Goal: Task Accomplishment & Management: Use online tool/utility

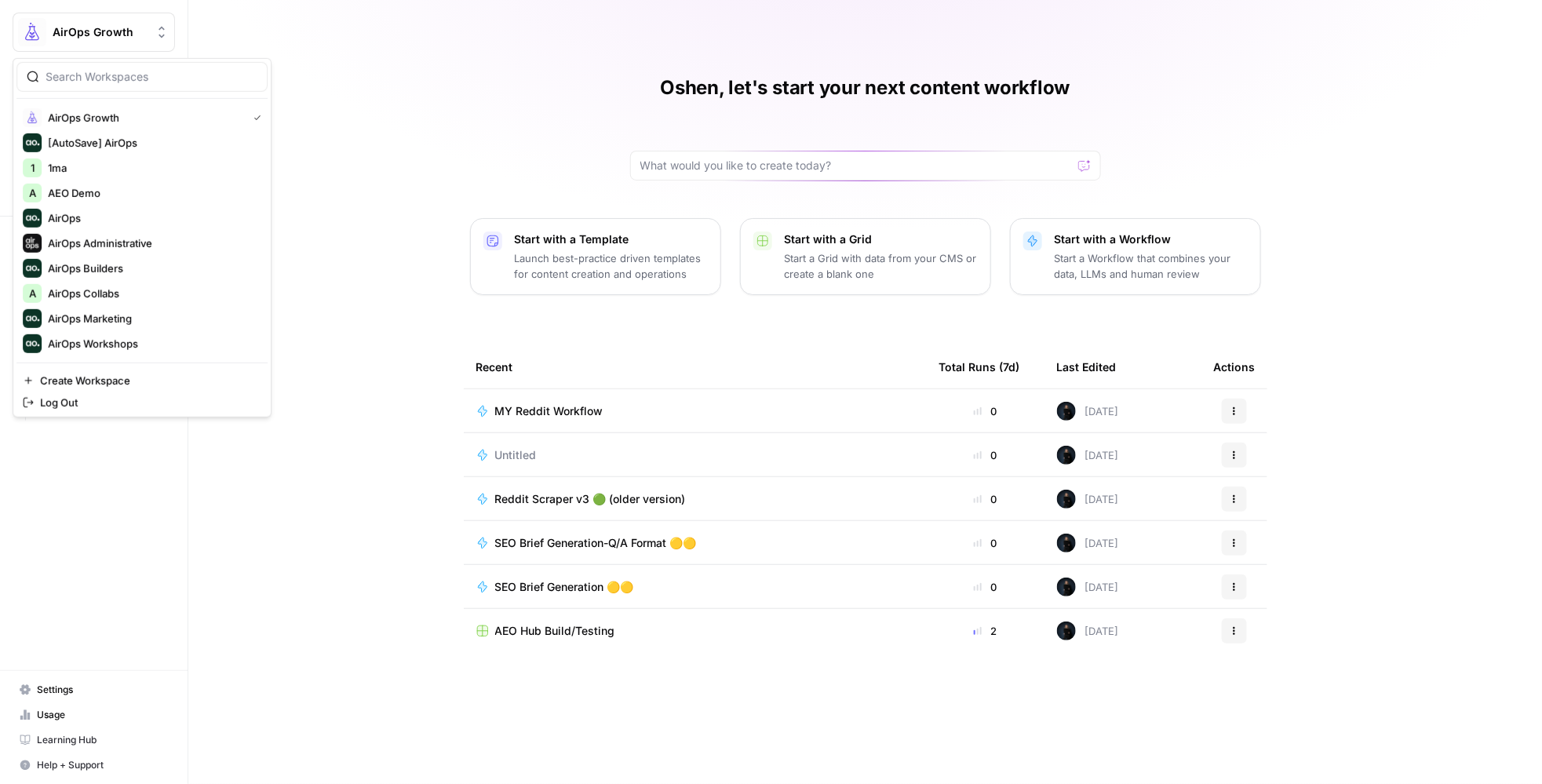
click at [88, 22] on button "AirOps Growth" at bounding box center [94, 33] width 162 height 39
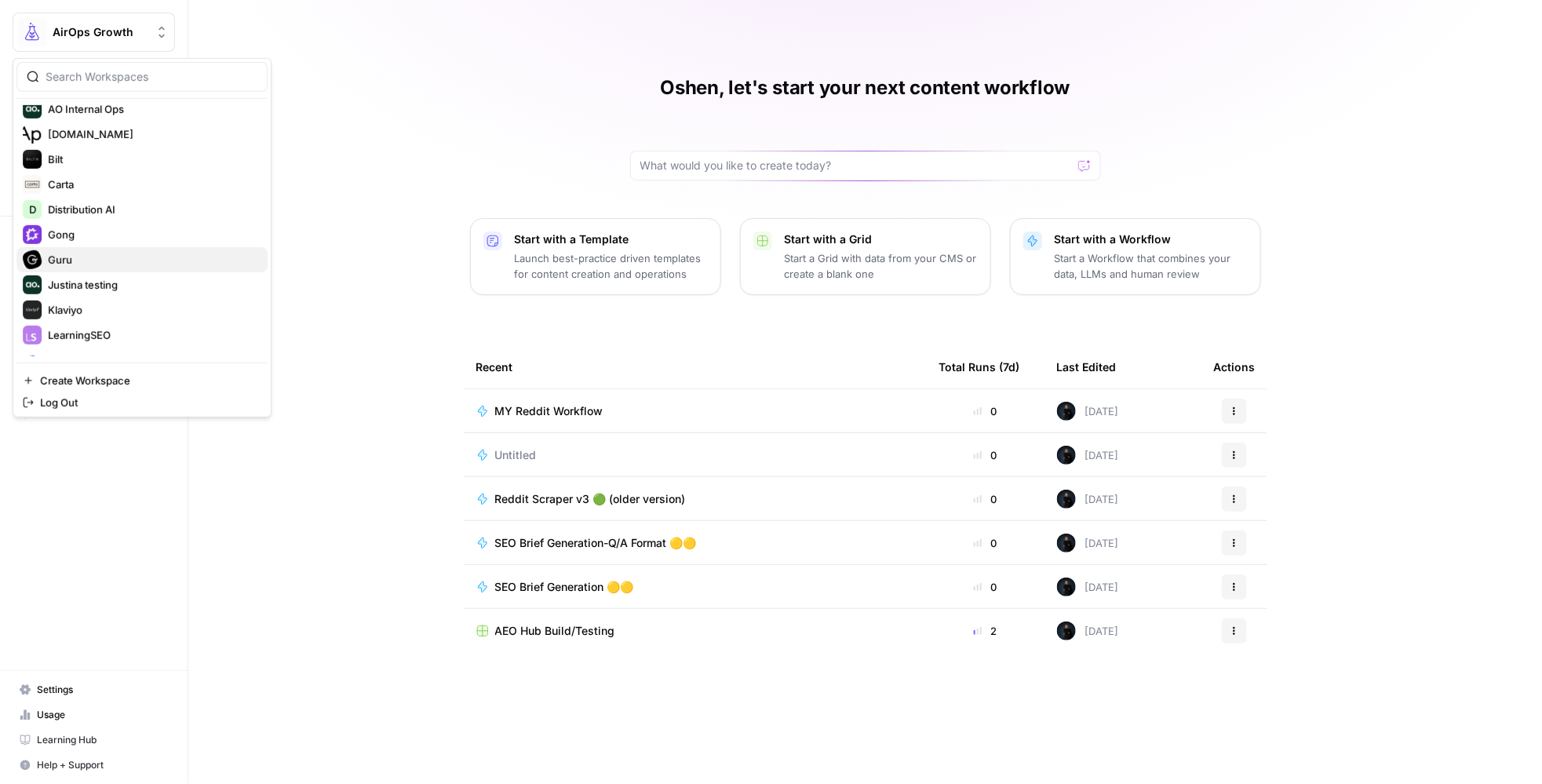
click at [94, 257] on span "Guru" at bounding box center [151, 260] width 207 height 15
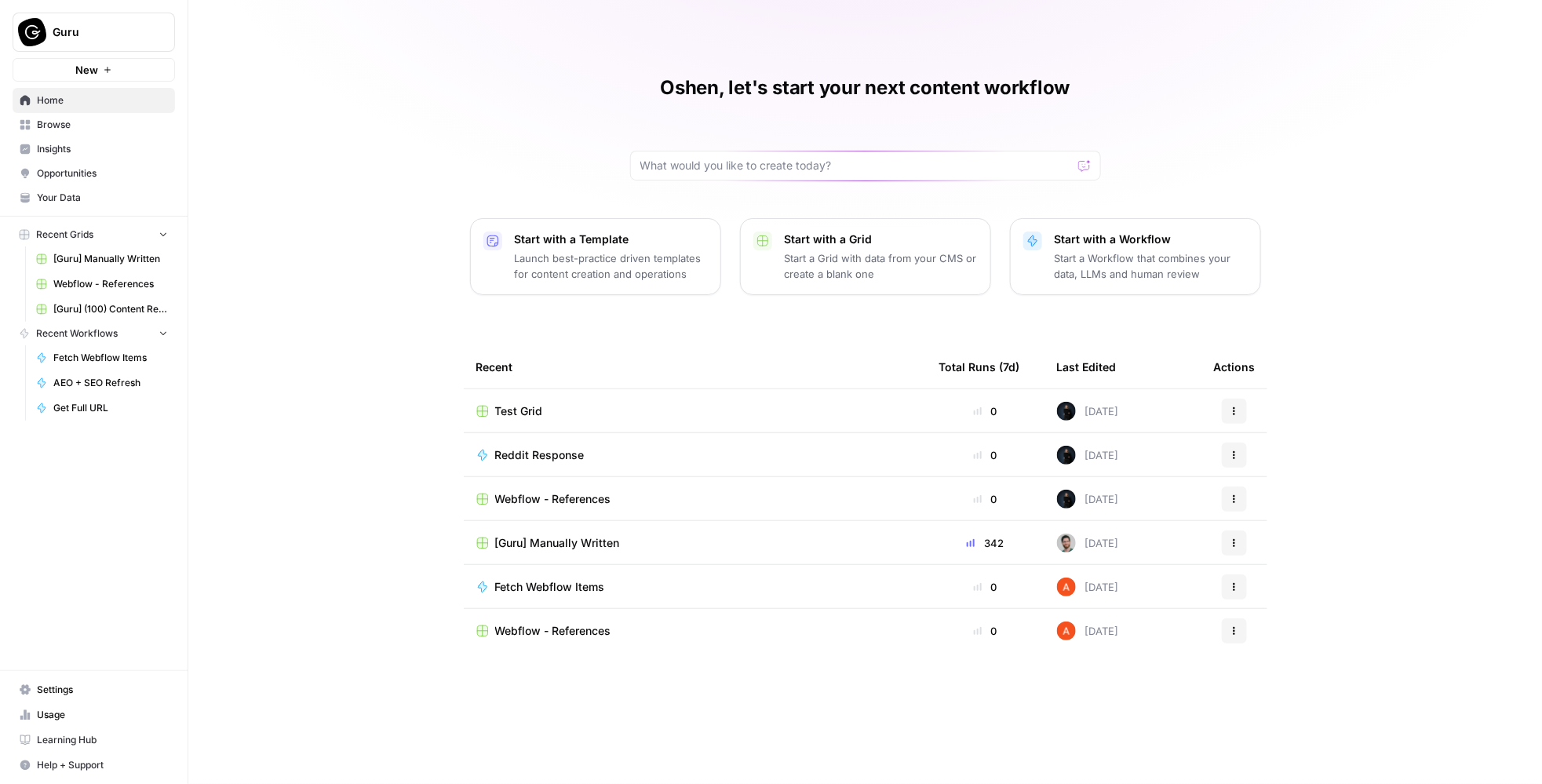
click at [593, 540] on span "[Guru] Manually Written" at bounding box center [557, 543] width 124 height 15
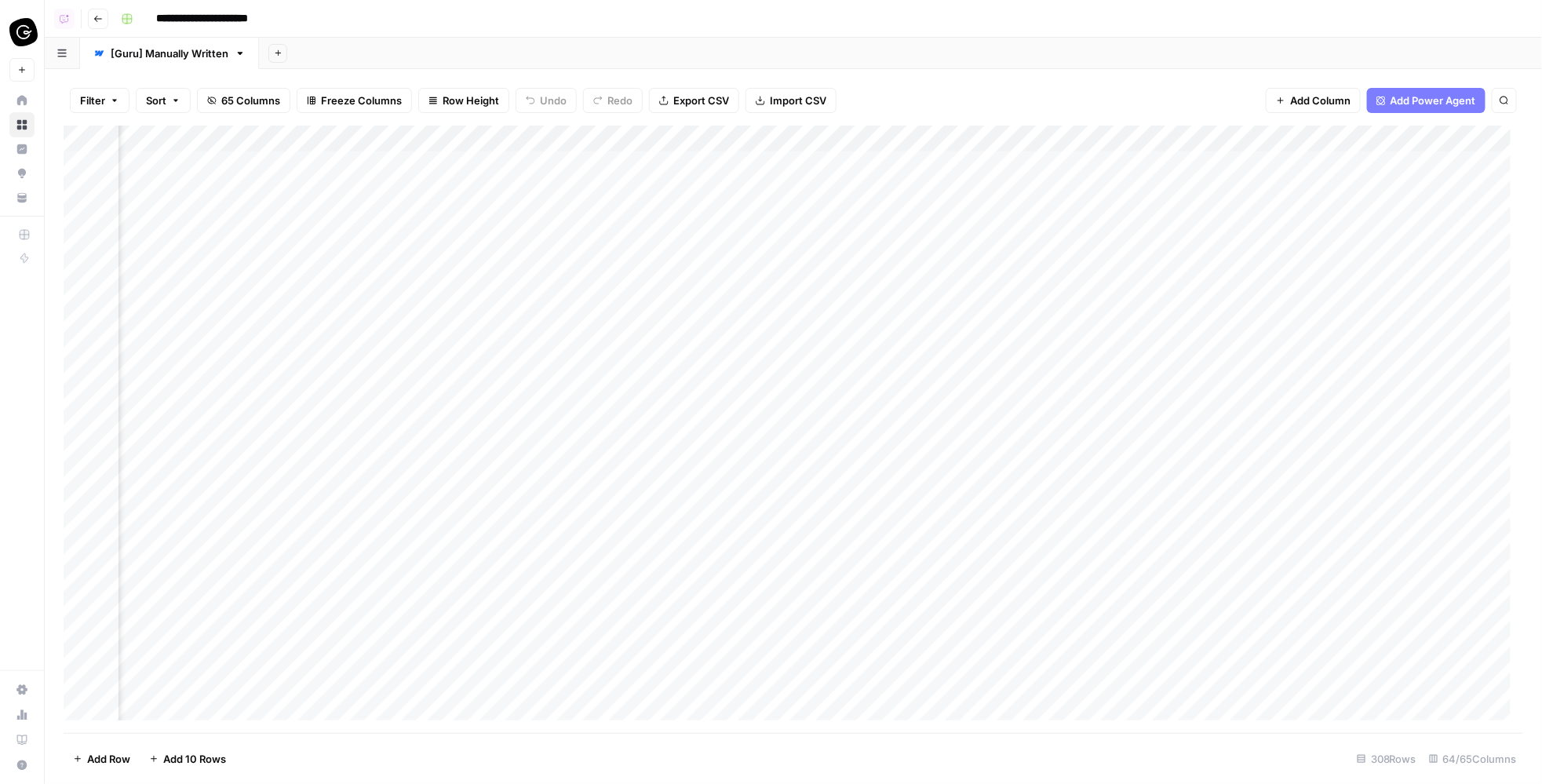
scroll to position [0, 2734]
click at [520, 136] on div "Add Column" at bounding box center [794, 429] width 1460 height 607
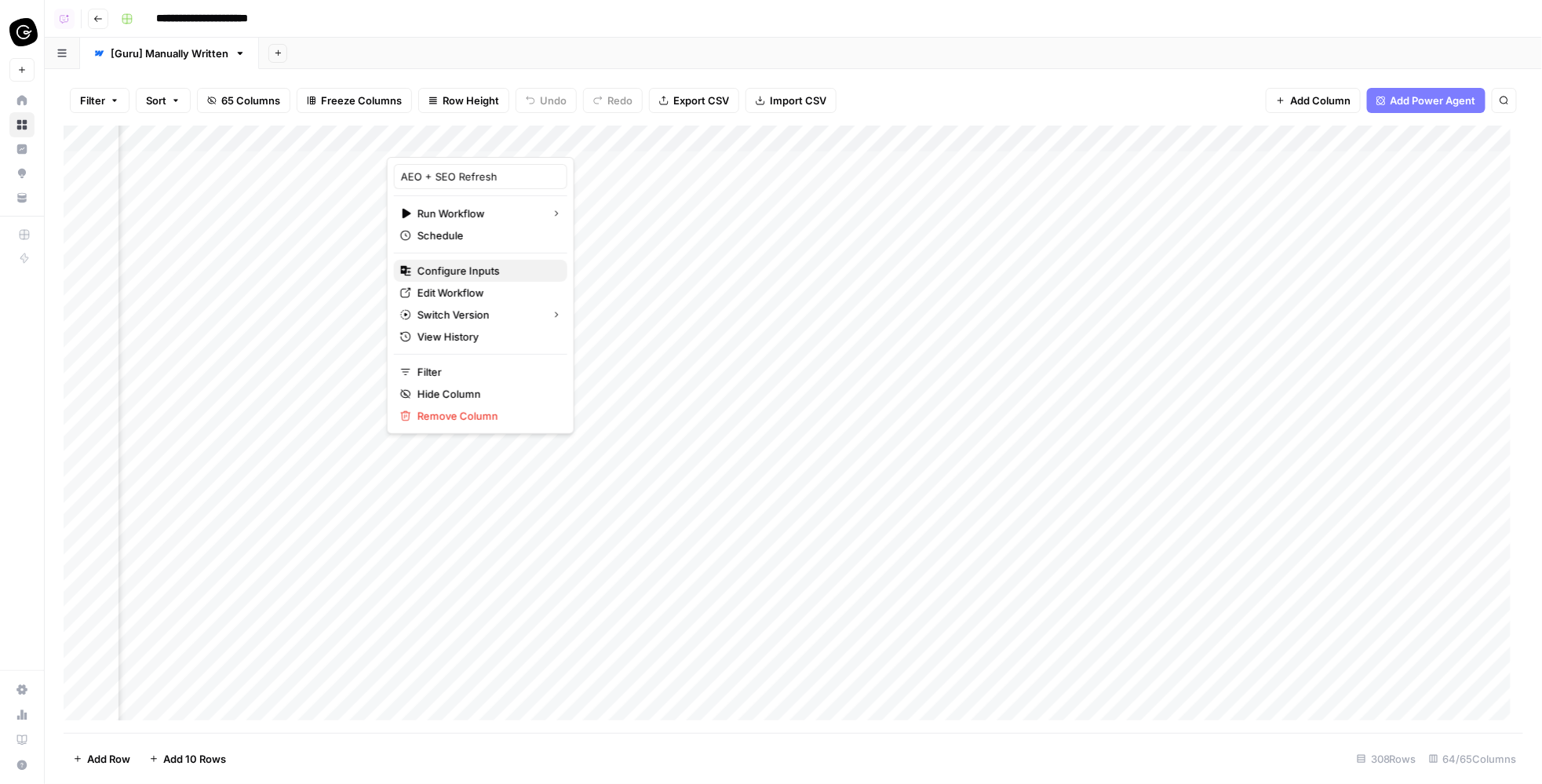
click at [472, 274] on span "Configure Inputs" at bounding box center [487, 270] width 137 height 15
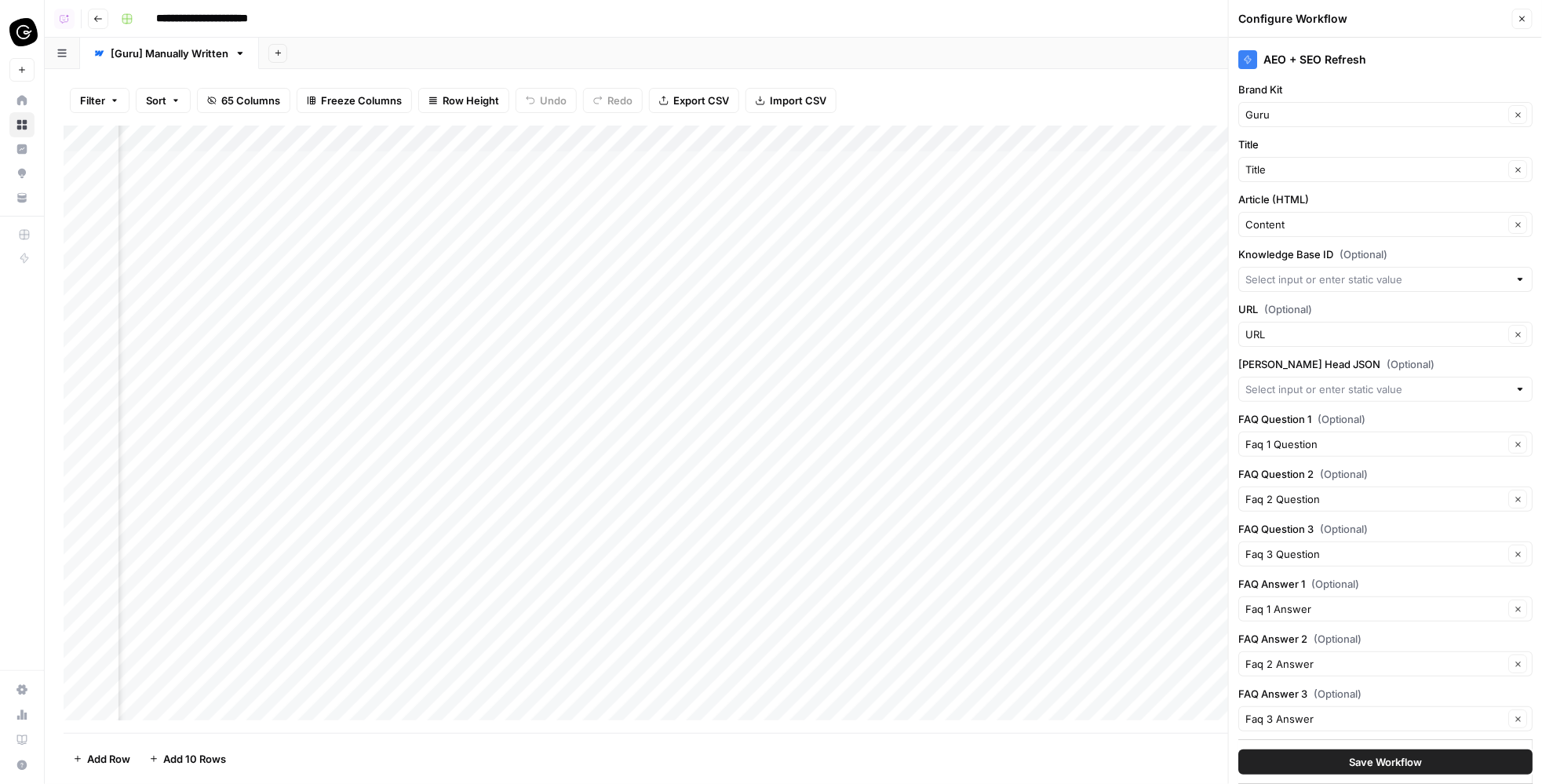
scroll to position [18, 0]
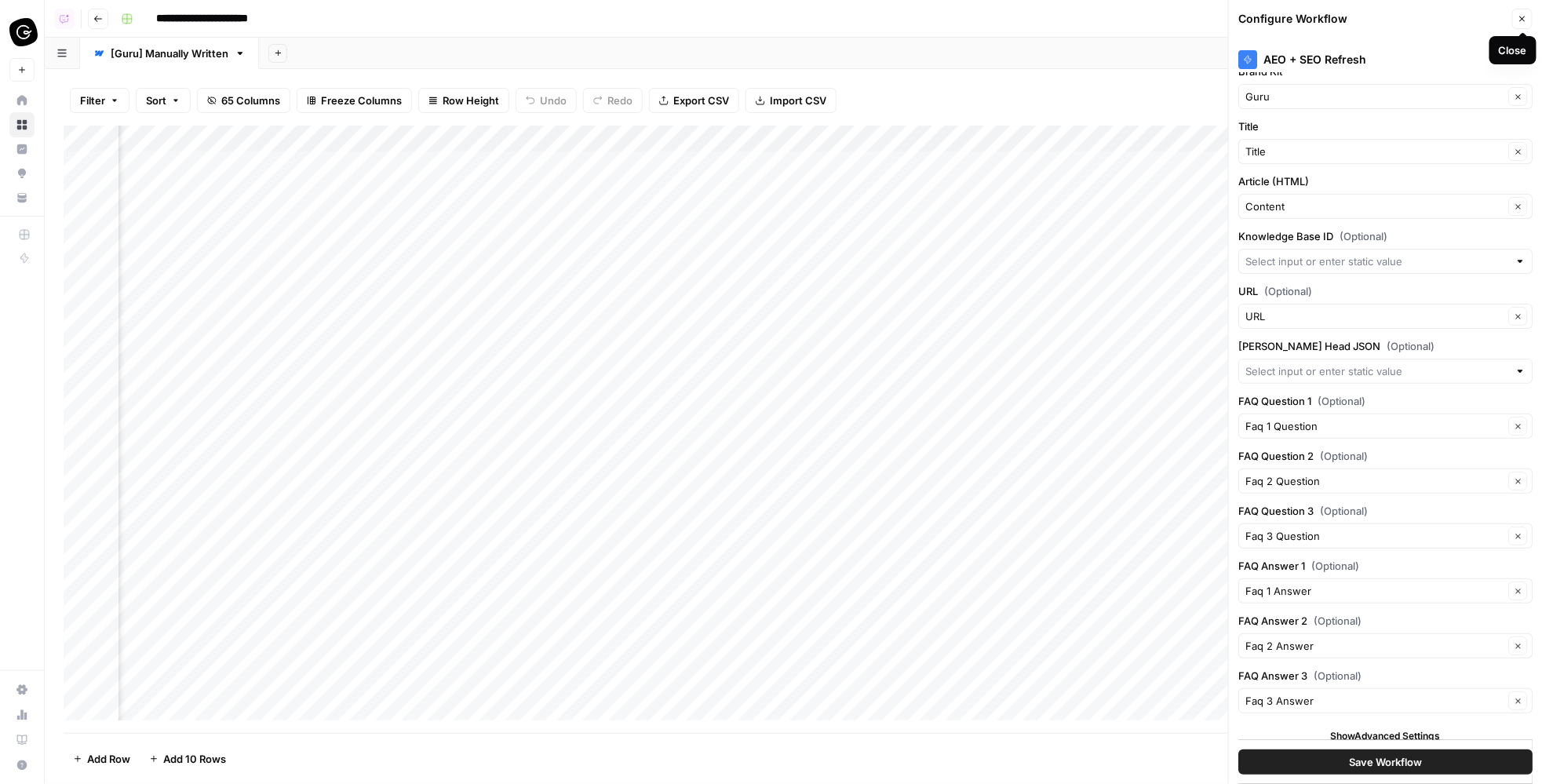
click at [1521, 19] on icon "button" at bounding box center [1522, 18] width 9 height 9
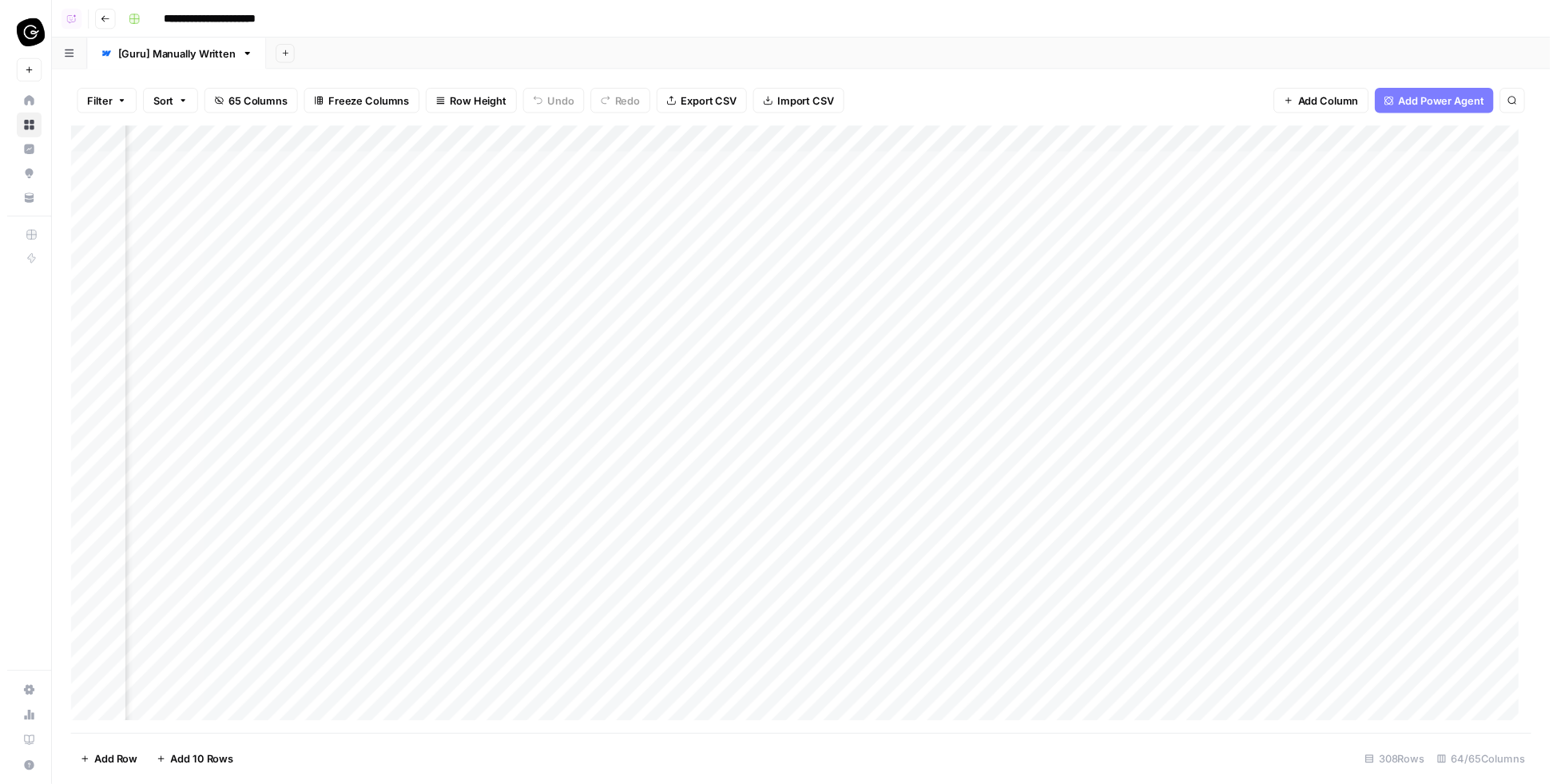
scroll to position [0, 2973]
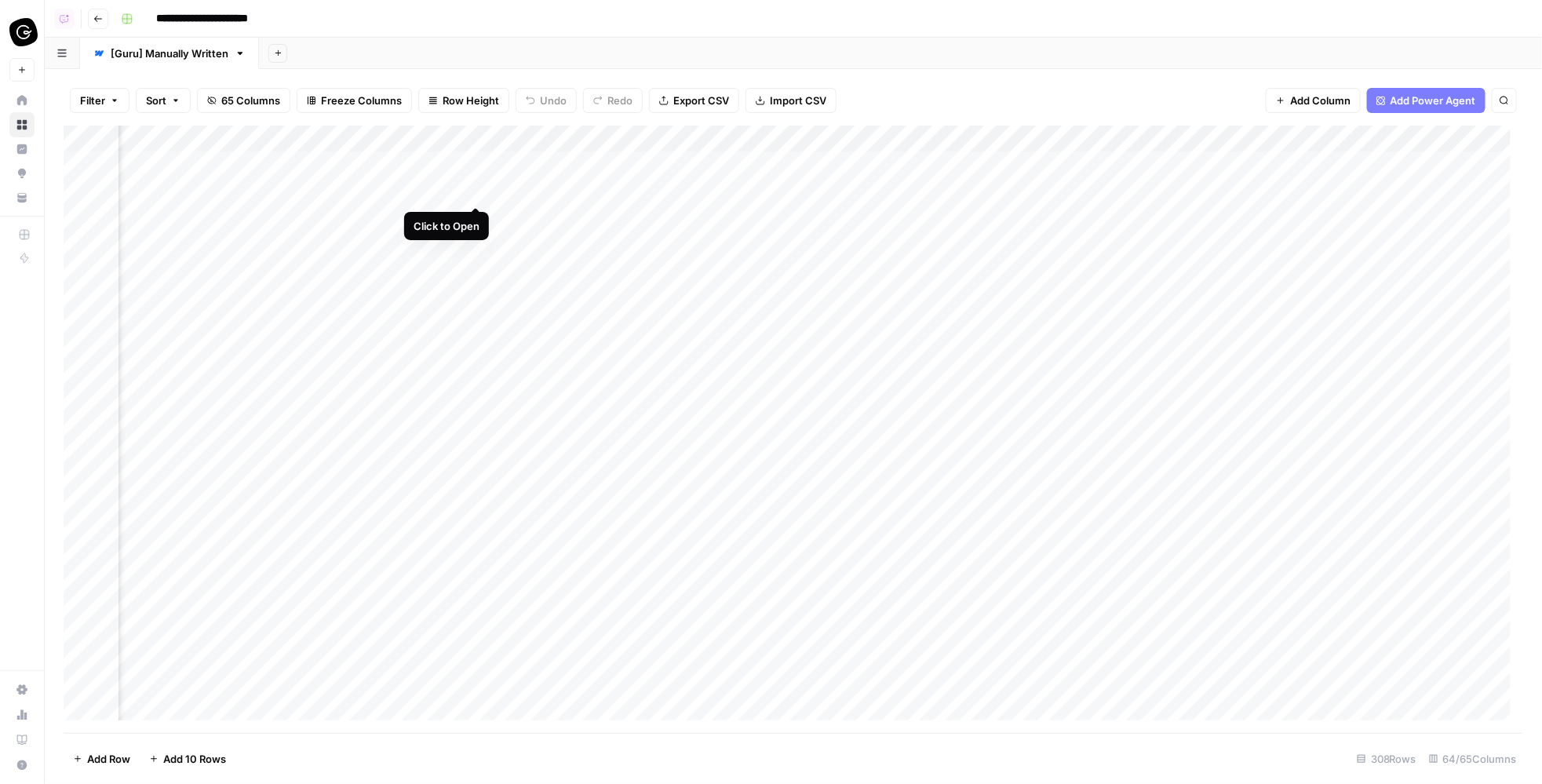
click at [476, 191] on div "Add Column" at bounding box center [794, 429] width 1460 height 607
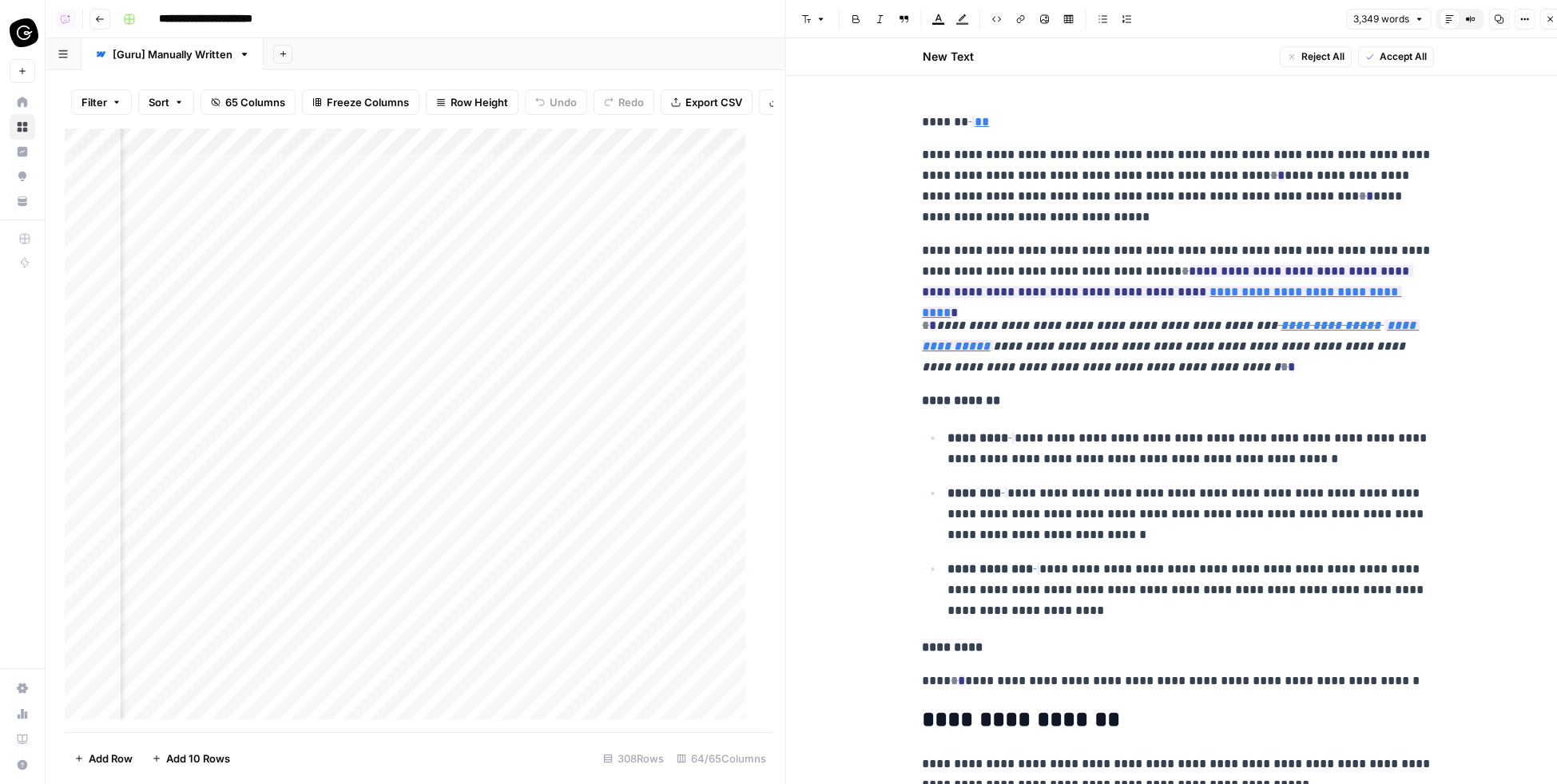
scroll to position [3290, 0]
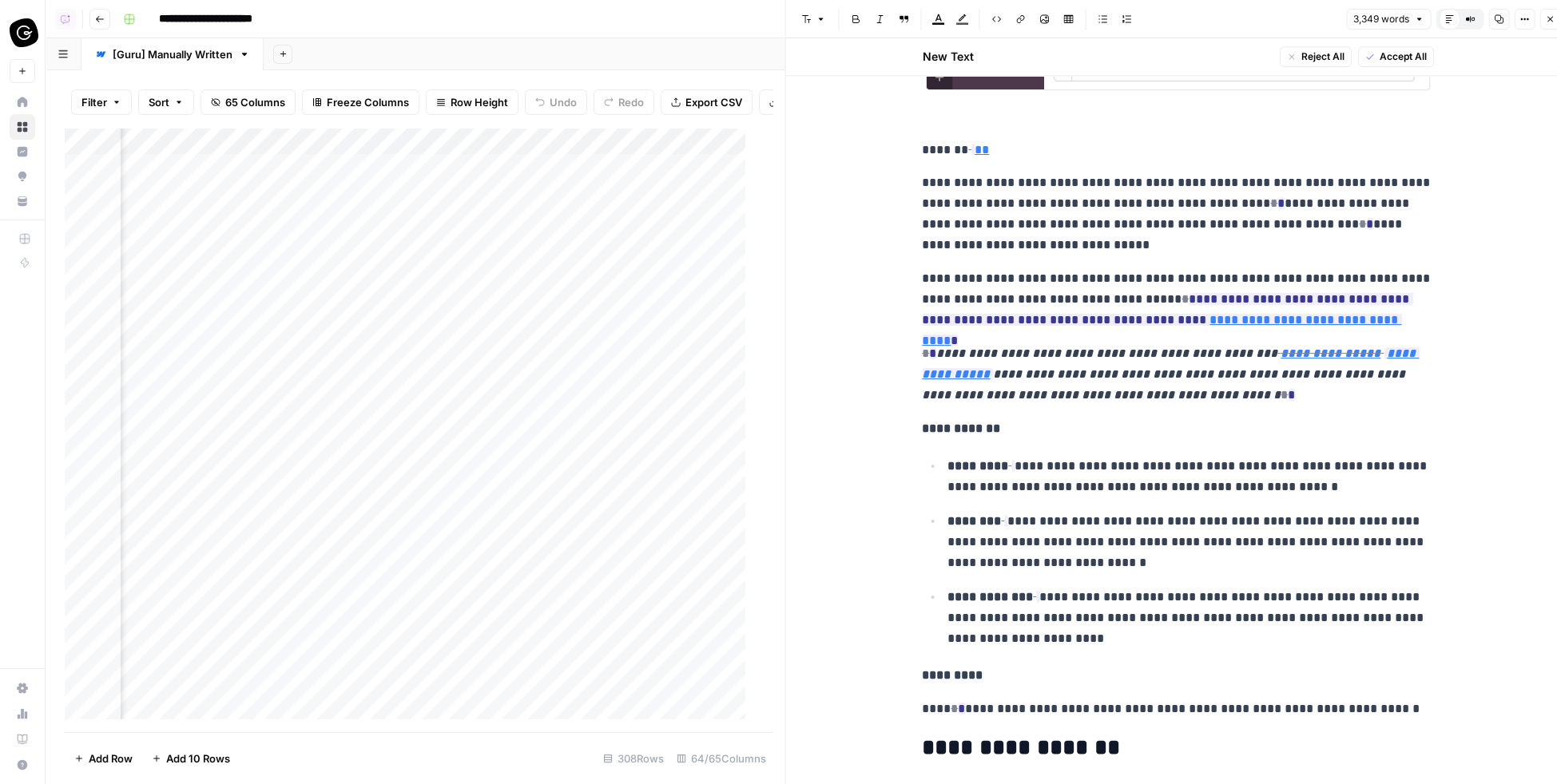
click at [1477, 18] on button "Compare Old vs New Content" at bounding box center [1470, 19] width 21 height 21
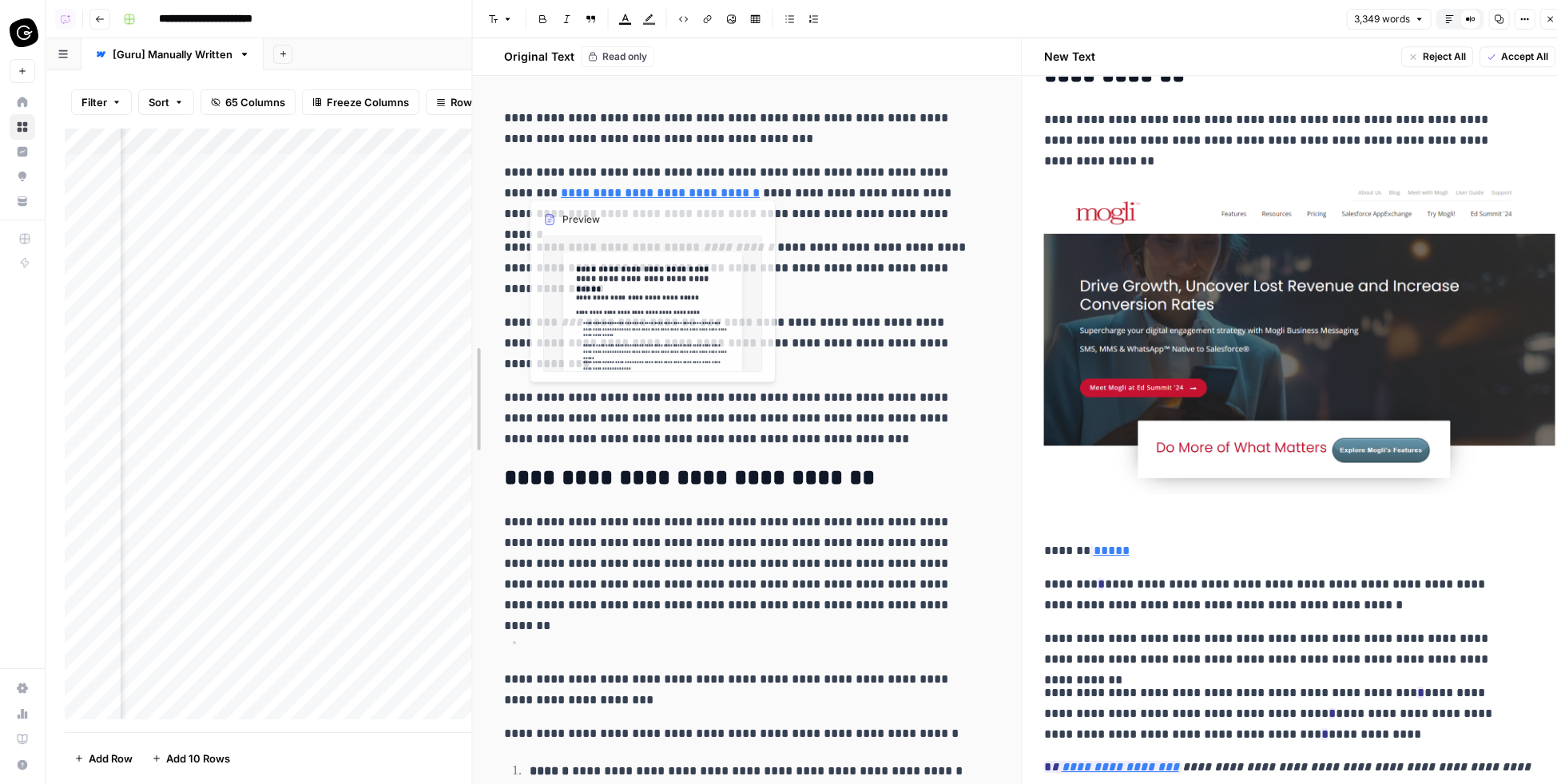
scroll to position [4622, 0]
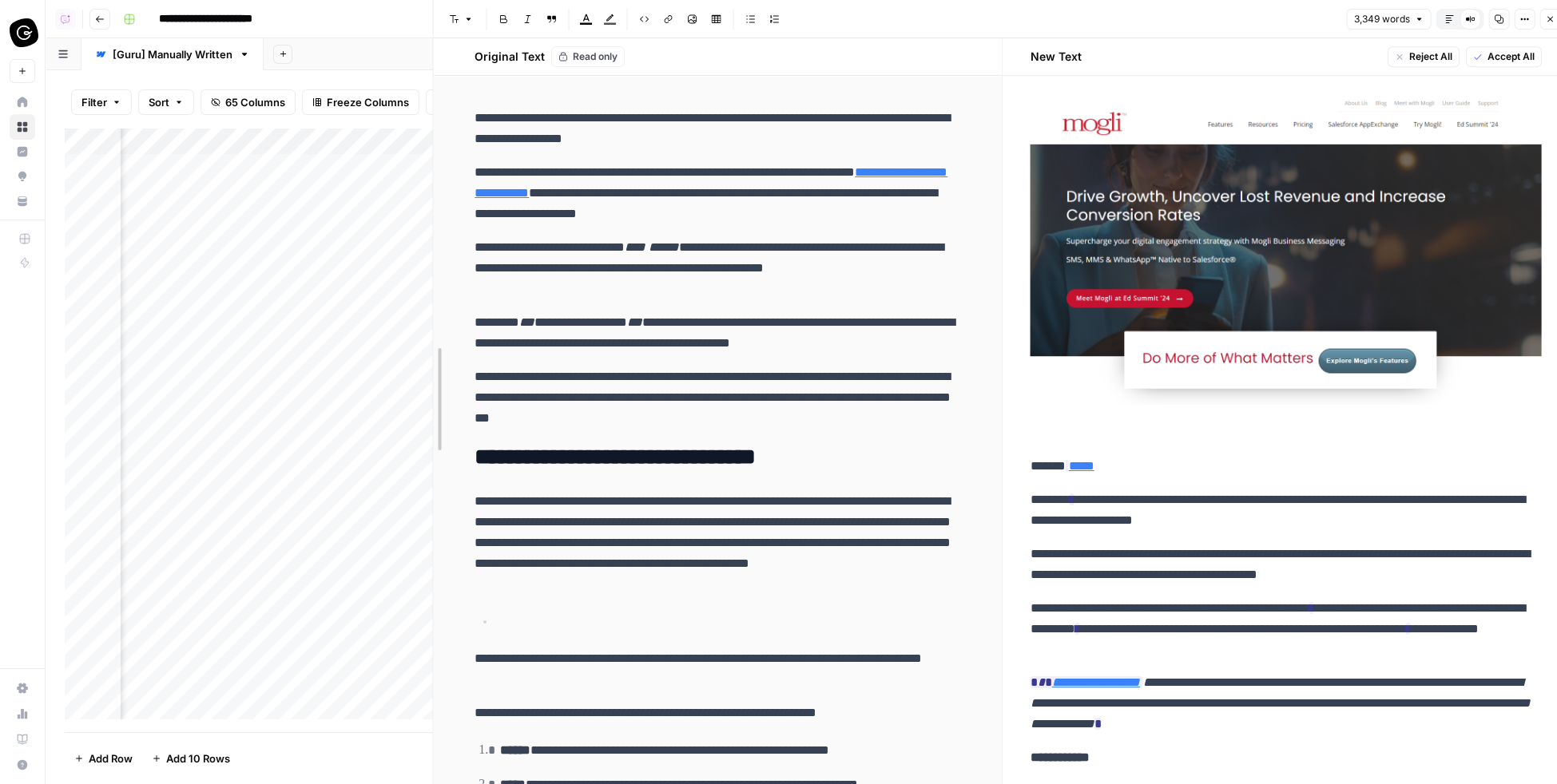
drag, startPoint x: 782, startPoint y: 197, endPoint x: 431, endPoint y: 188, distance: 351.1
click at [431, 188] on div at bounding box center [434, 399] width 16 height 798
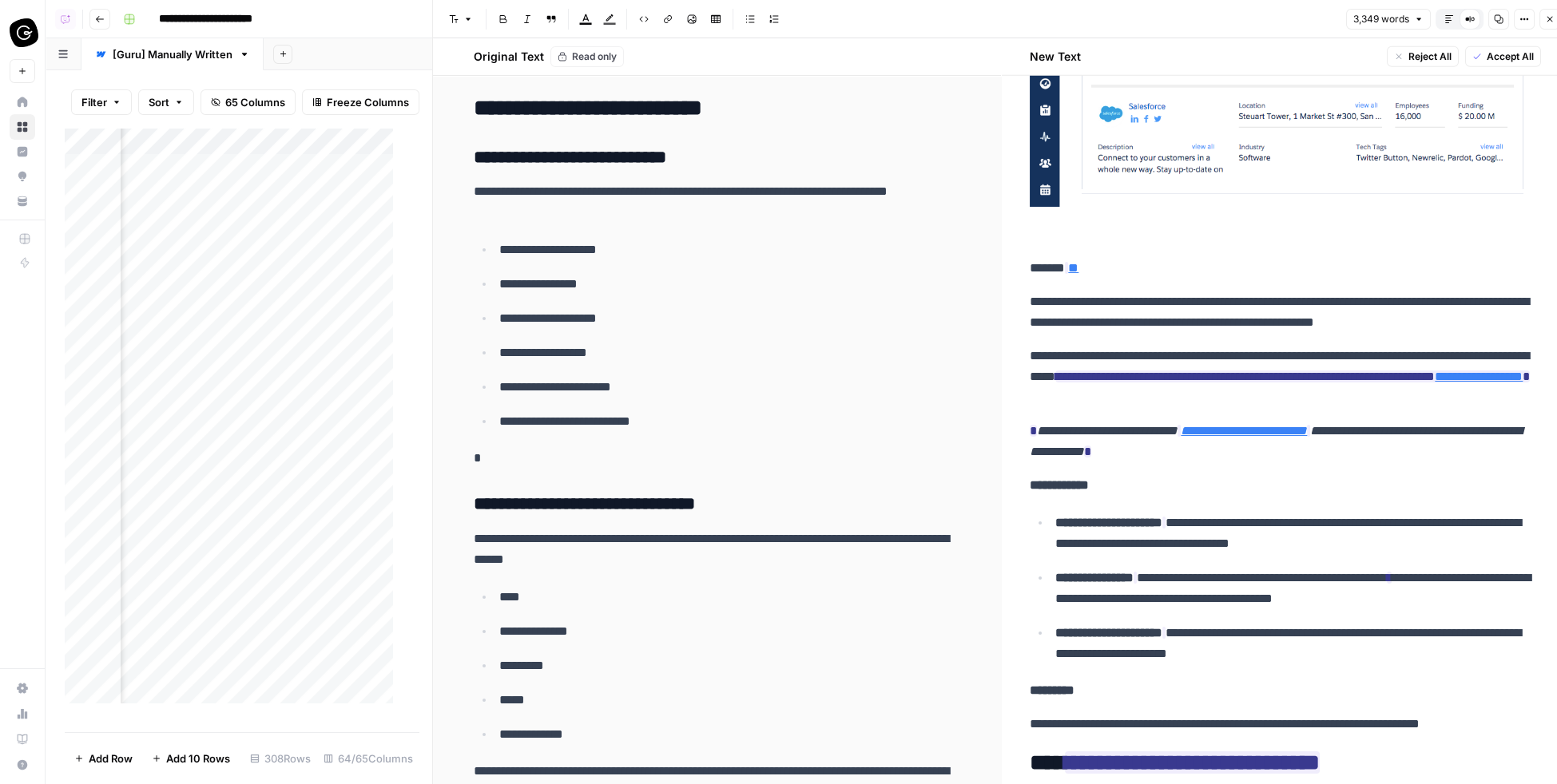
scroll to position [10777, 0]
type input "[URL][DOMAIN_NAME]"
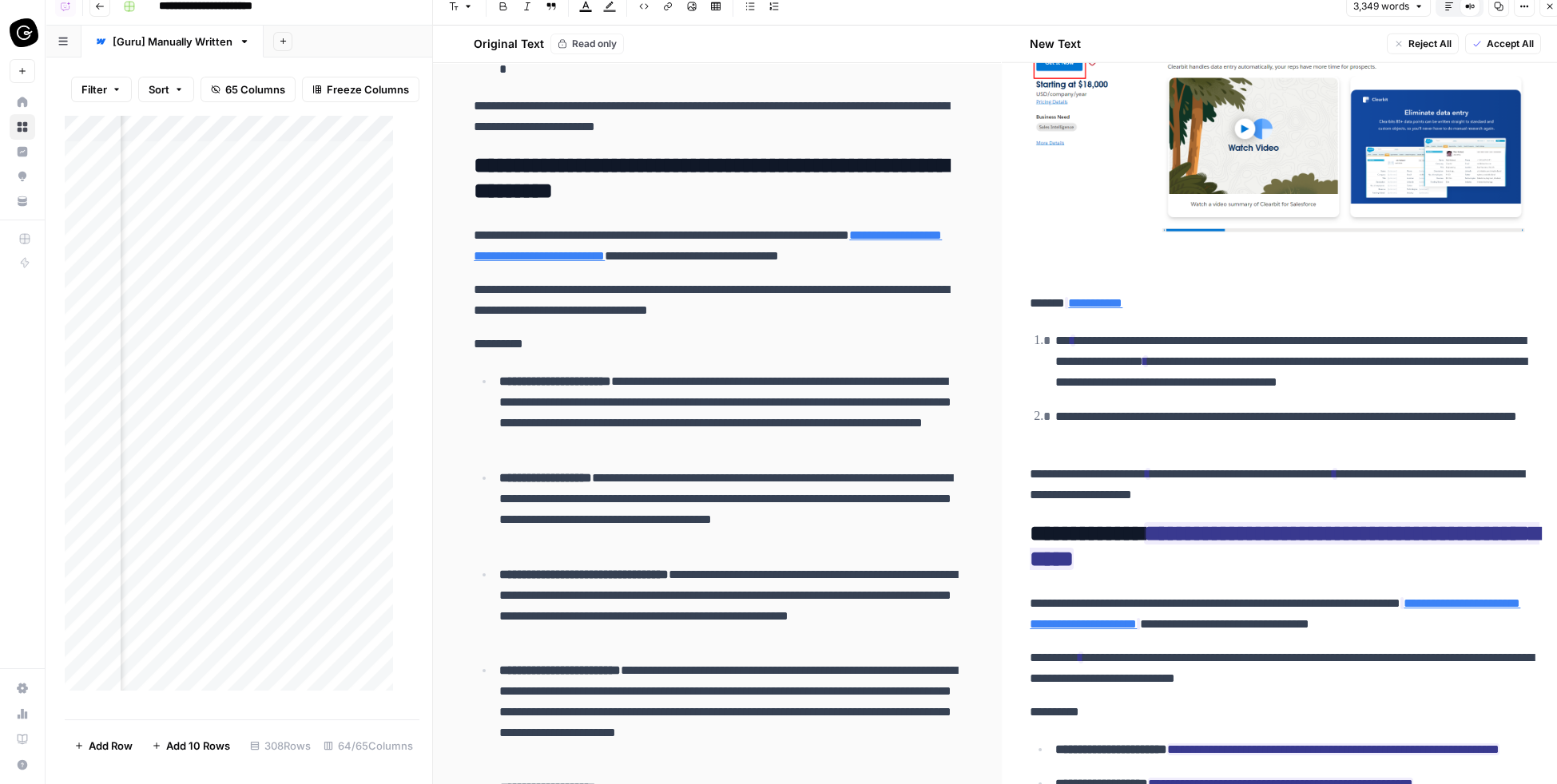
scroll to position [12113, 0]
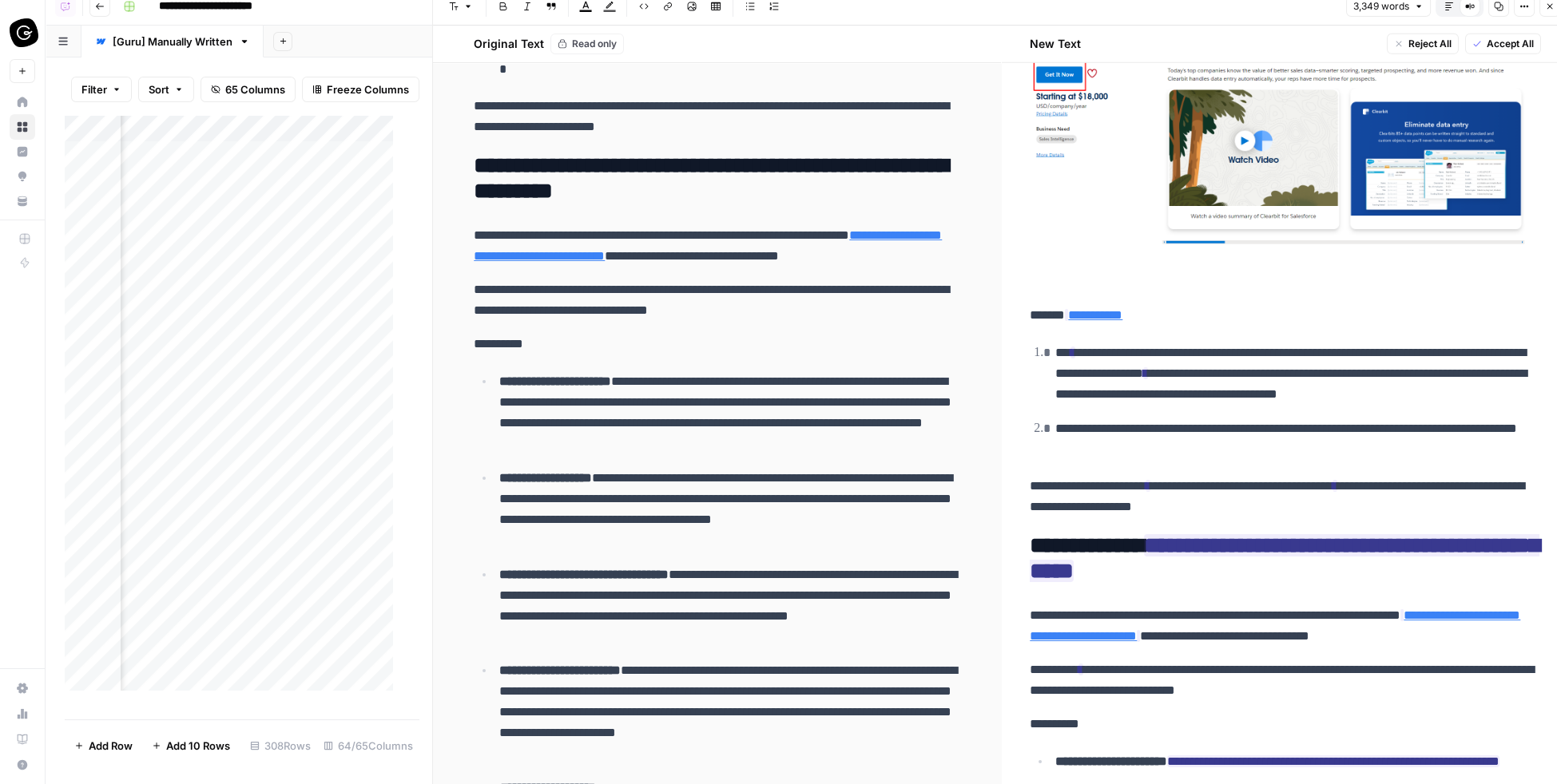
click at [343, 143] on div "Add Column" at bounding box center [235, 409] width 341 height 589
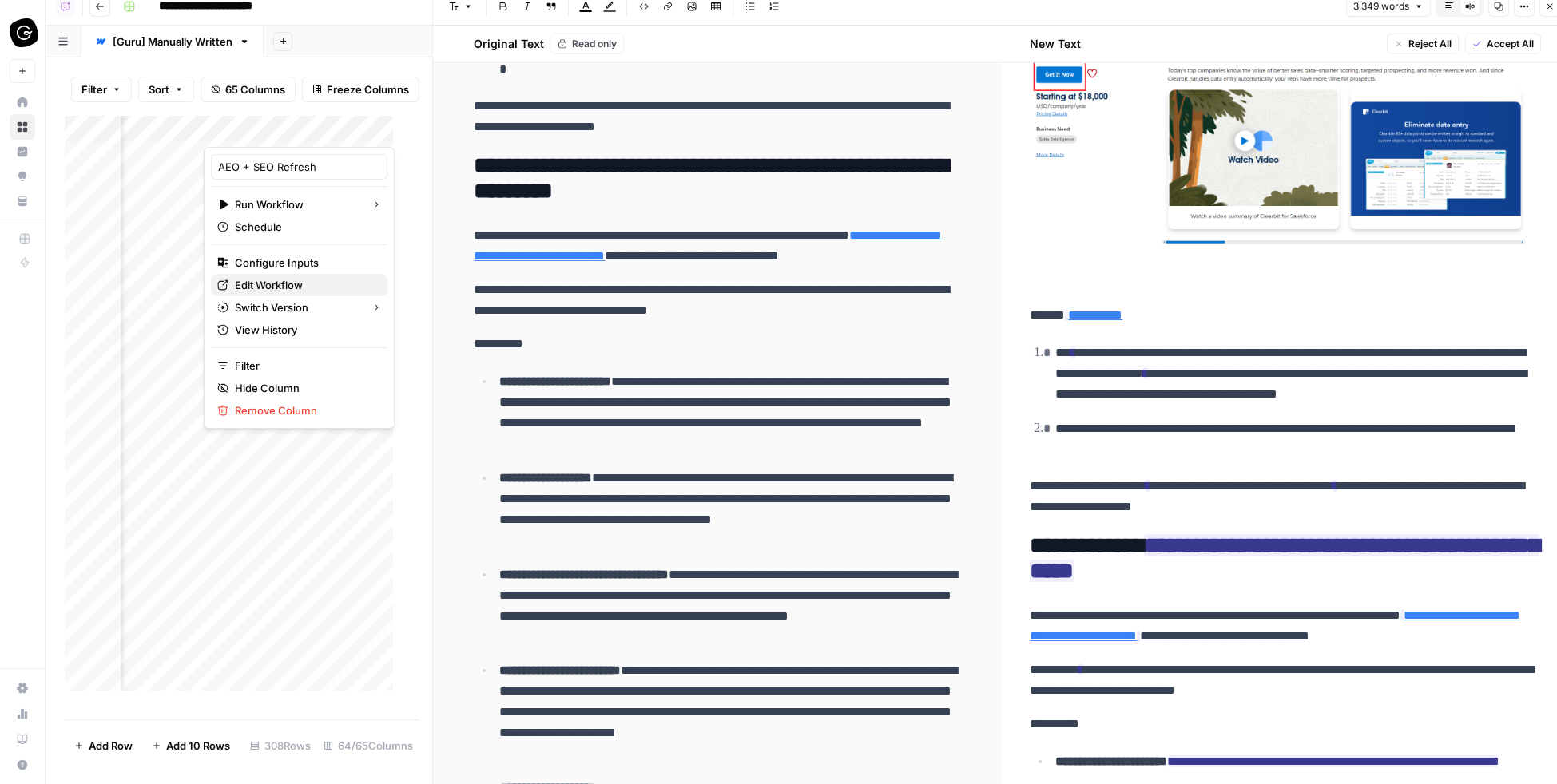
click at [292, 279] on span "Edit Workflow" at bounding box center [305, 285] width 140 height 16
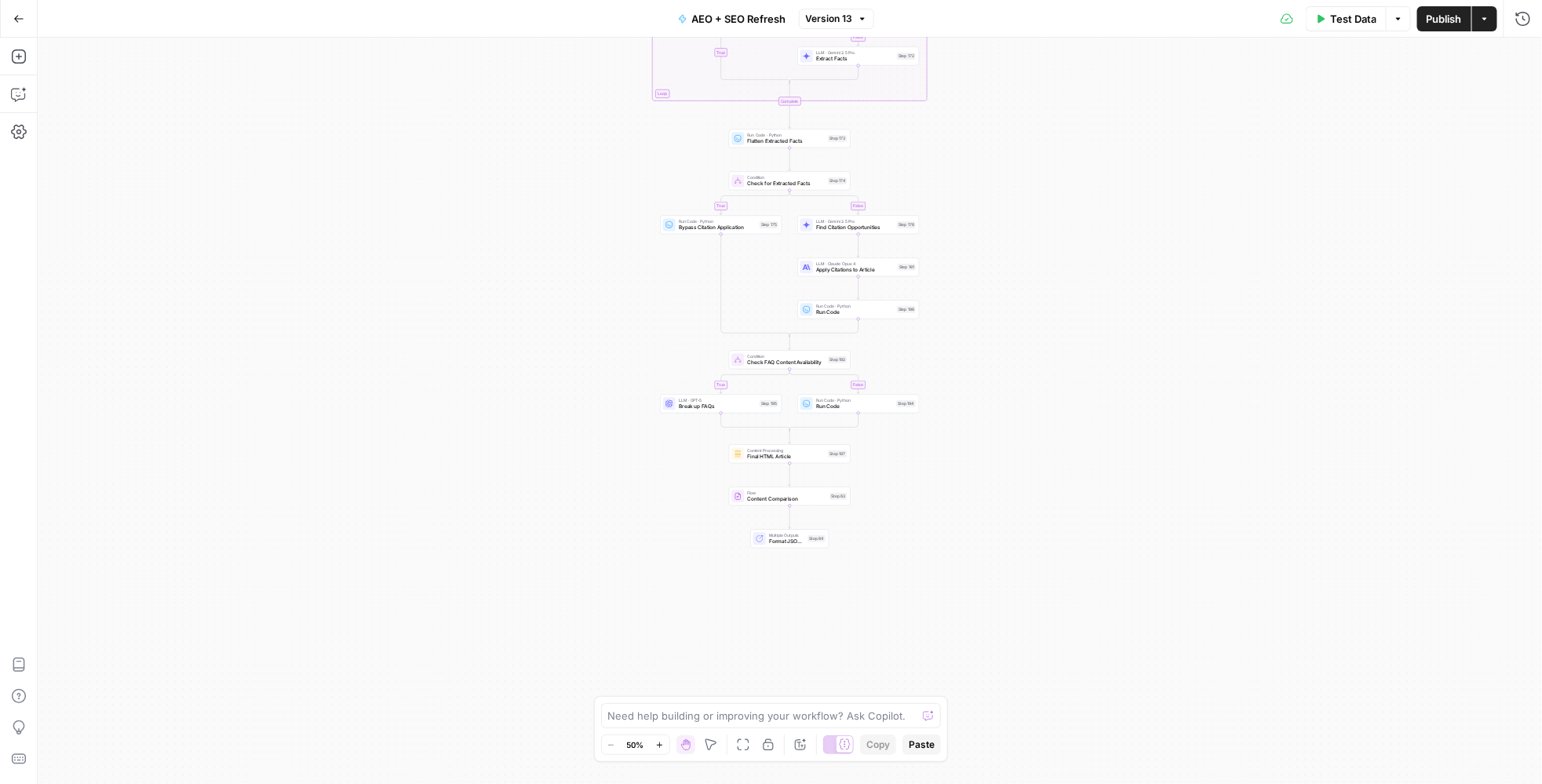
click at [15, 14] on icon "button" at bounding box center [19, 19] width 11 height 11
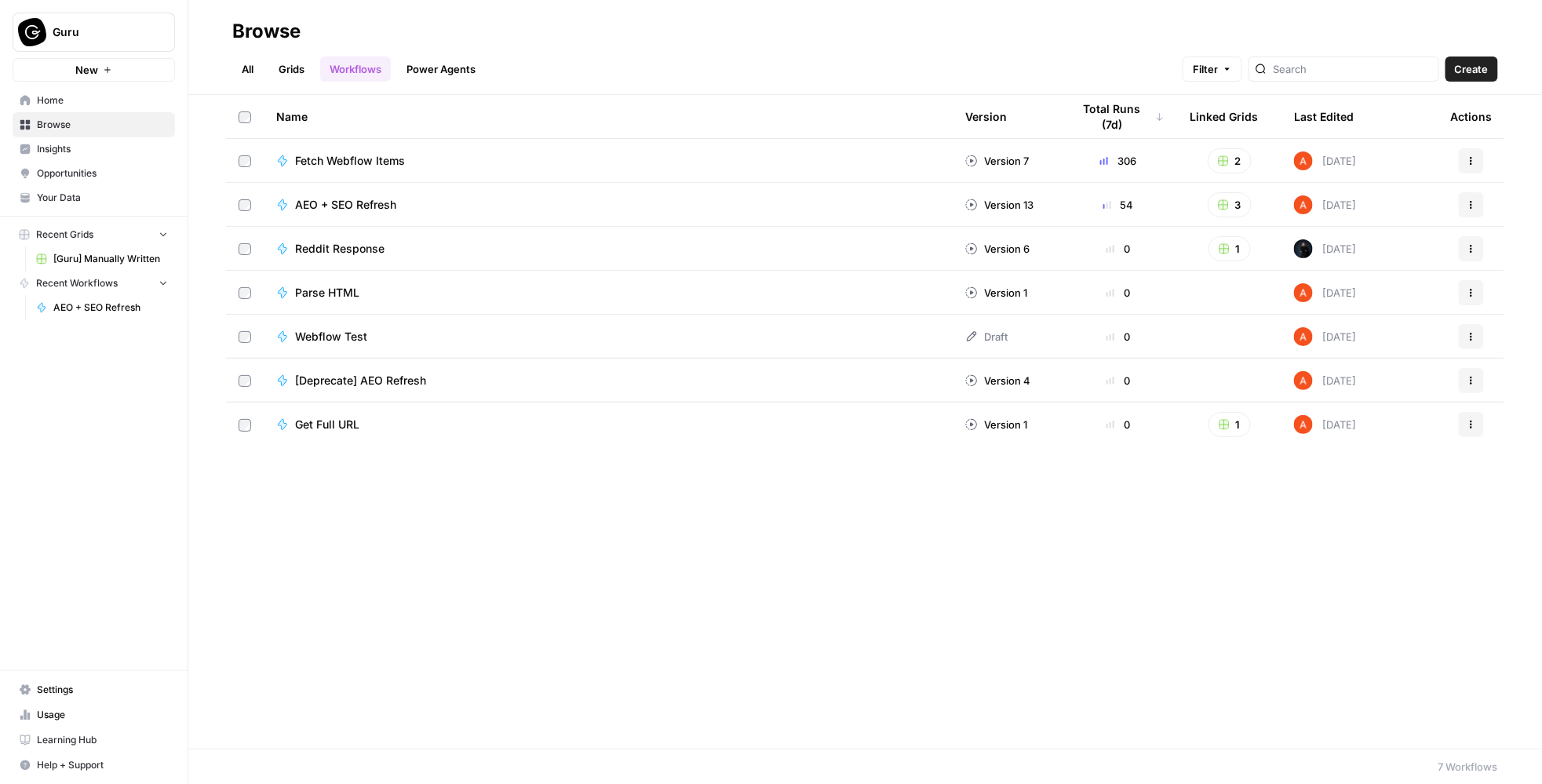
click at [248, 69] on link "All" at bounding box center [248, 69] width 31 height 25
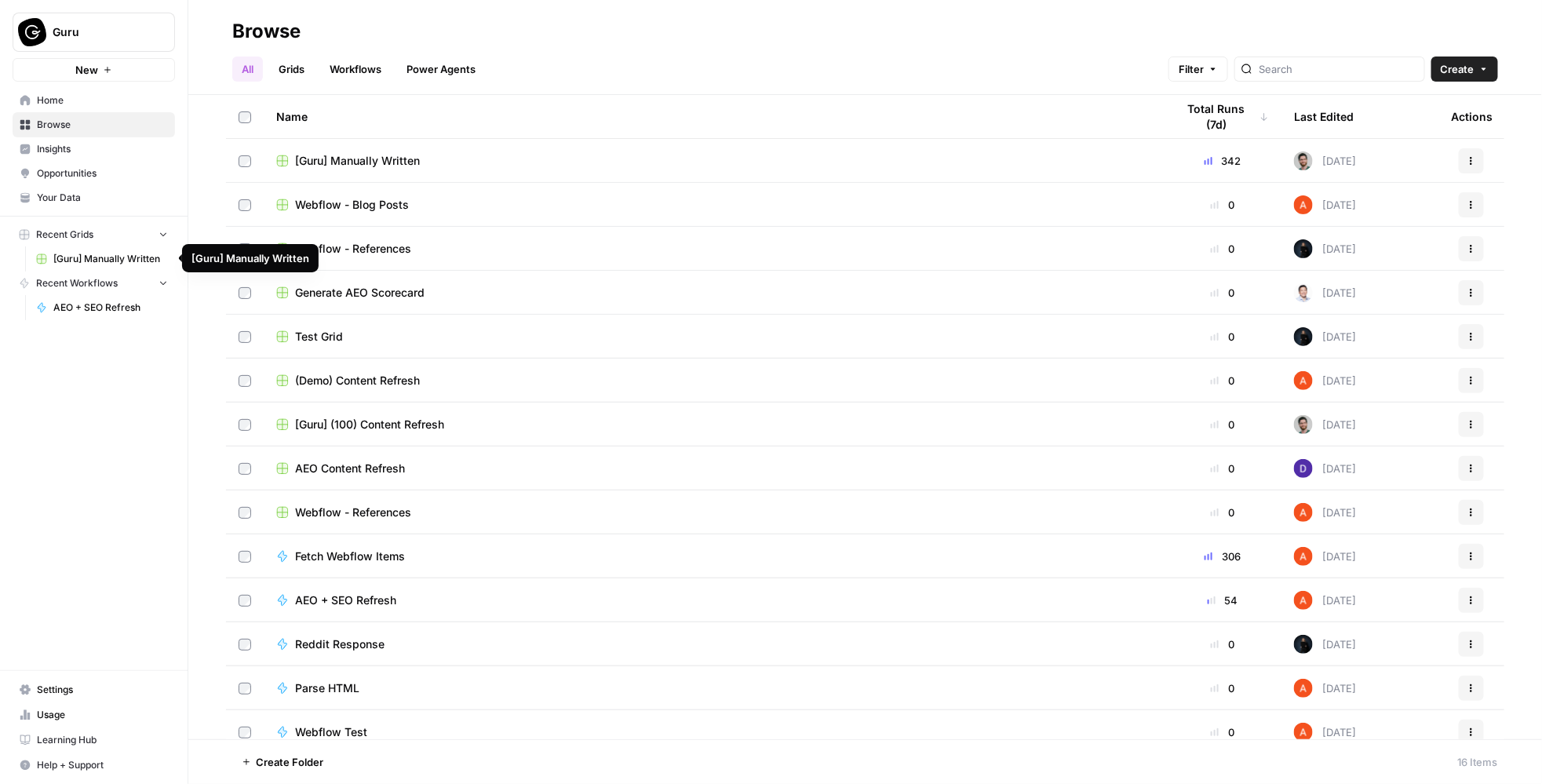
click at [114, 259] on span "[Guru] Manually Written" at bounding box center [111, 259] width 115 height 14
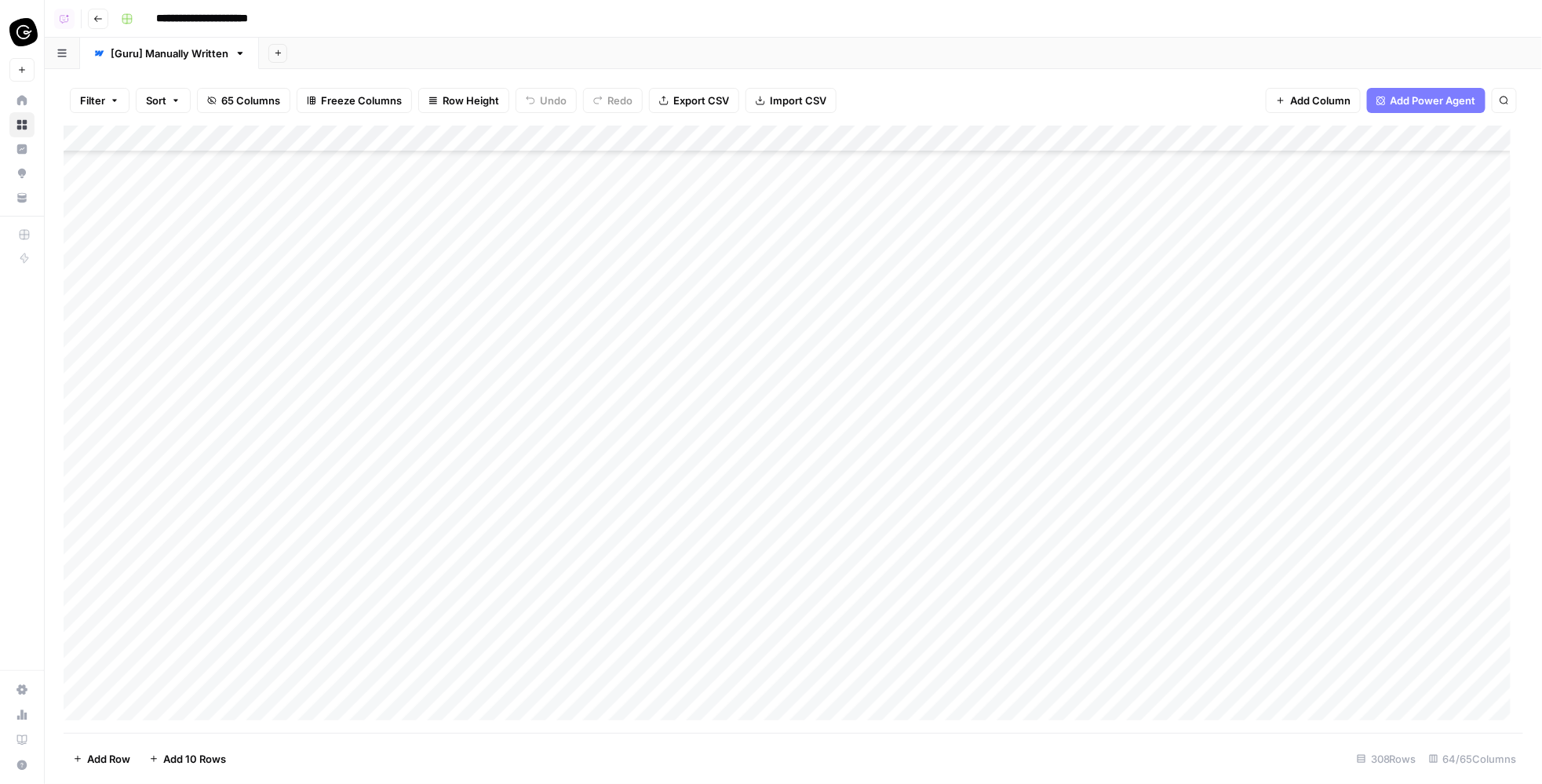
scroll to position [1687, 0]
click at [1289, 239] on div "Add Column" at bounding box center [794, 429] width 1460 height 607
click at [1370, 237] on div "Add Column" at bounding box center [794, 429] width 1460 height 607
